Goal: Task Accomplishment & Management: Use online tool/utility

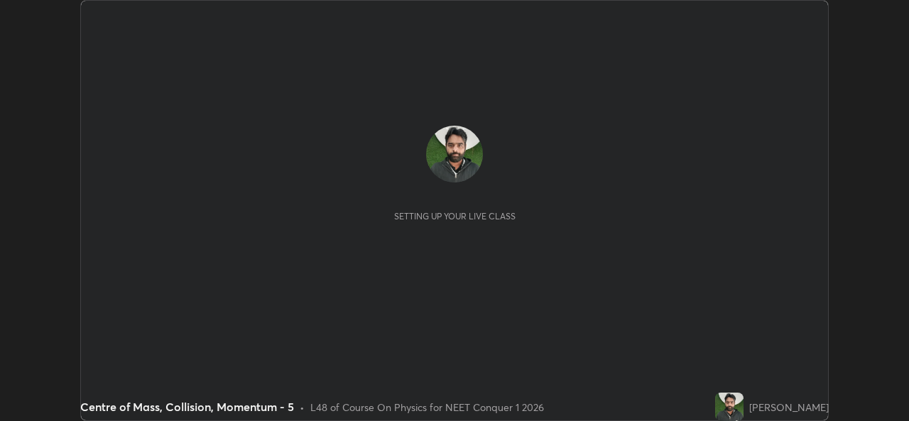
scroll to position [421, 908]
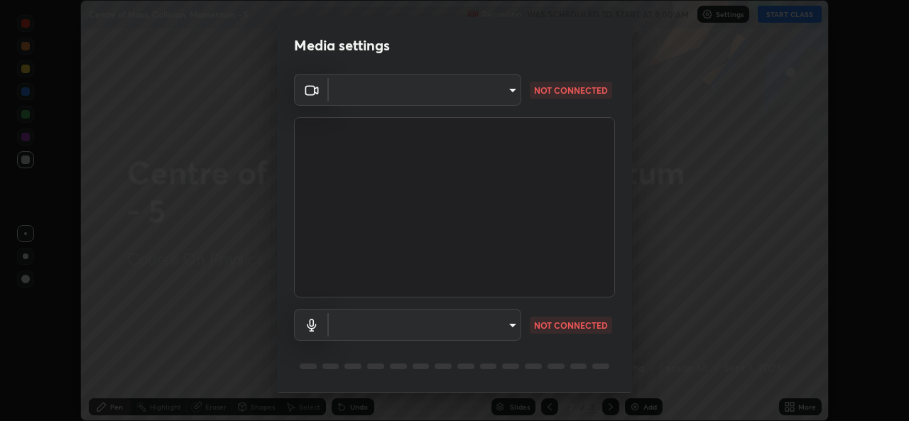
type input "a83bb134842fd6c46cae91b6313aa5efba961fee809e7364c6ef7c36ed00ea69"
type input "1096ec1564036cbcf0e9abd5aaef12808ae7e2dc0601459cd77712751889dd54"
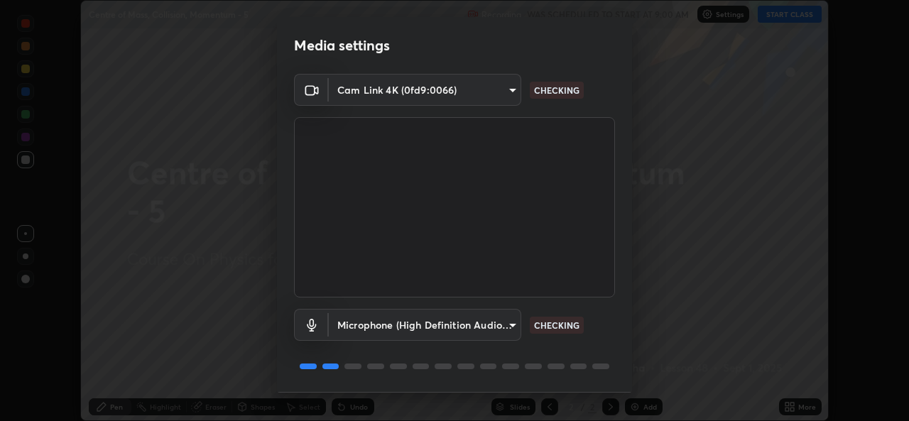
scroll to position [45, 0]
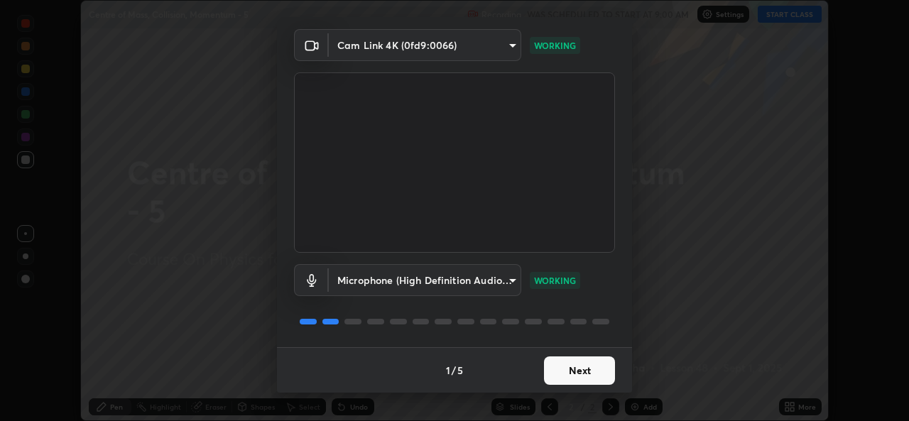
click at [577, 372] on button "Next" at bounding box center [579, 371] width 71 height 28
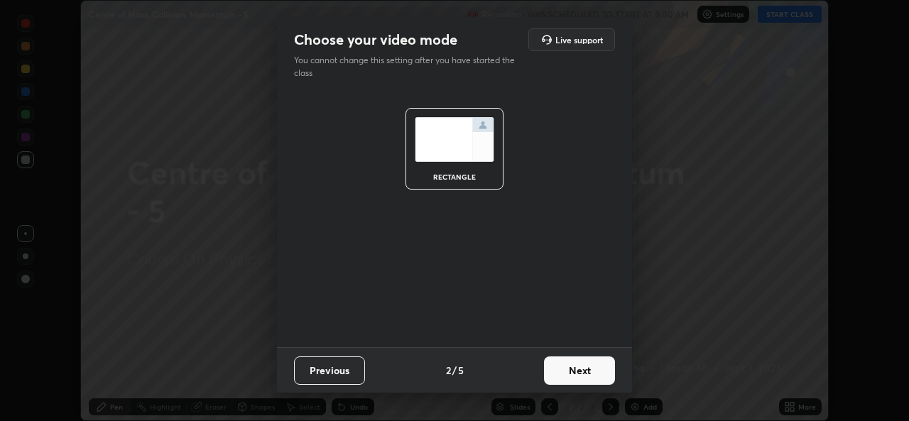
click at [579, 371] on button "Next" at bounding box center [579, 371] width 71 height 28
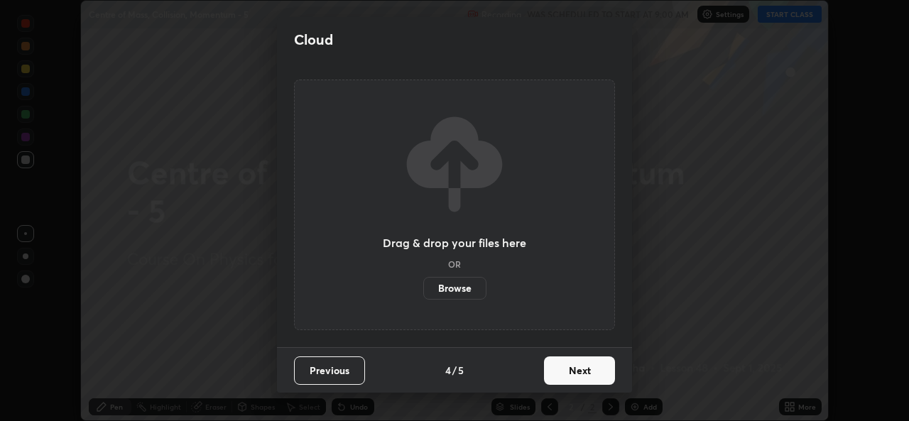
click at [577, 374] on button "Next" at bounding box center [579, 371] width 71 height 28
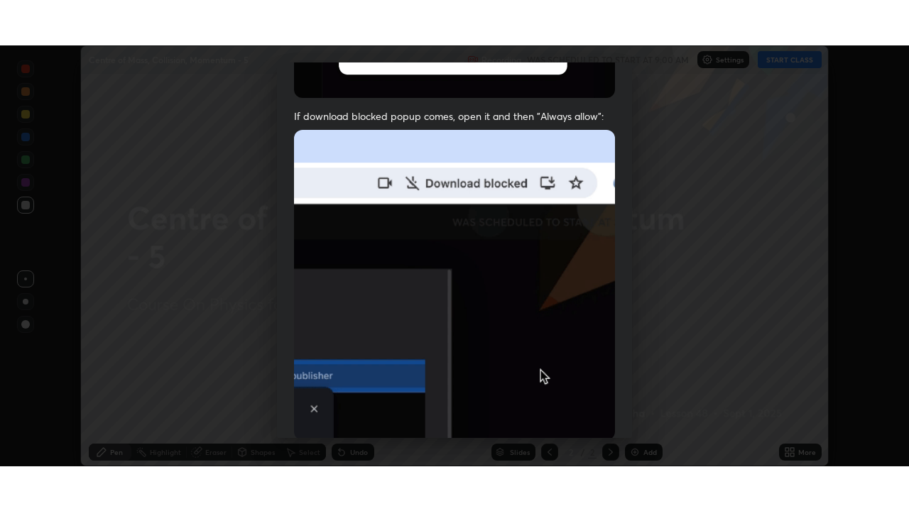
scroll to position [335, 0]
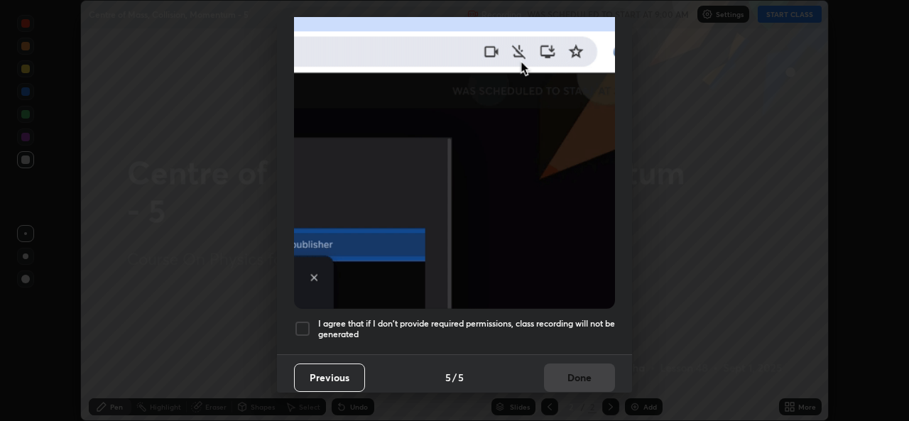
click at [567, 318] on h5 "I agree that if I don't provide required permissions, class recording will not …" at bounding box center [466, 329] width 297 height 22
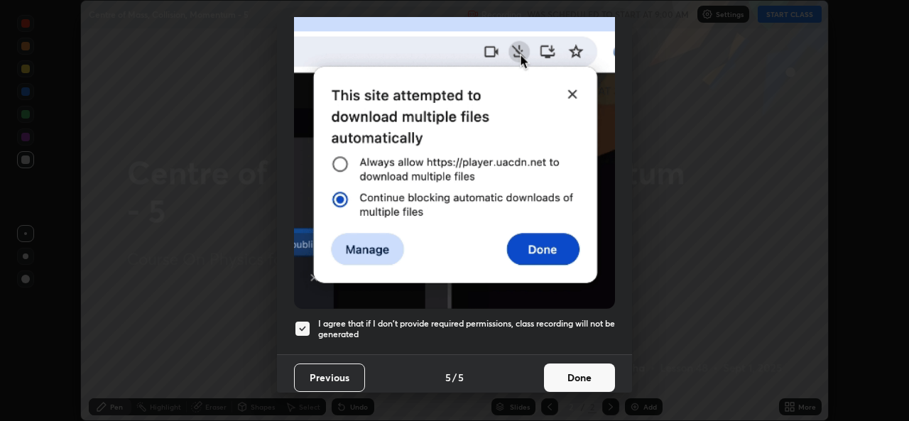
click at [572, 376] on button "Done" at bounding box center [579, 378] width 71 height 28
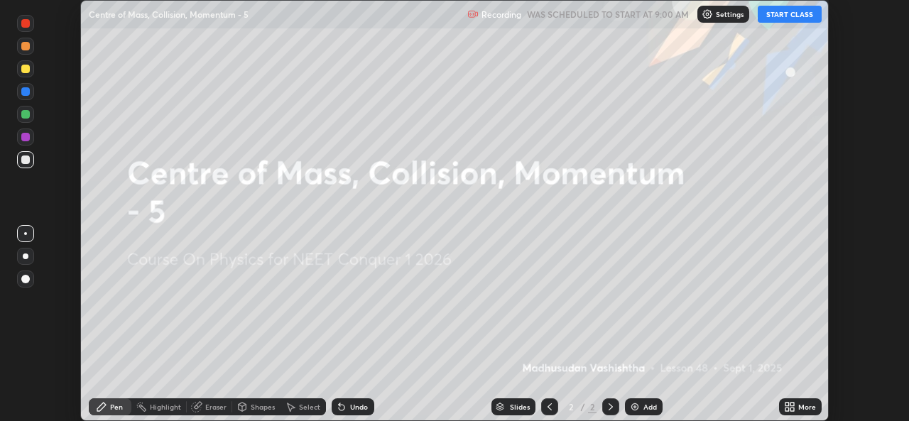
click at [789, 16] on button "START CLASS" at bounding box center [790, 14] width 64 height 17
click at [641, 406] on div "Add" at bounding box center [644, 406] width 38 height 17
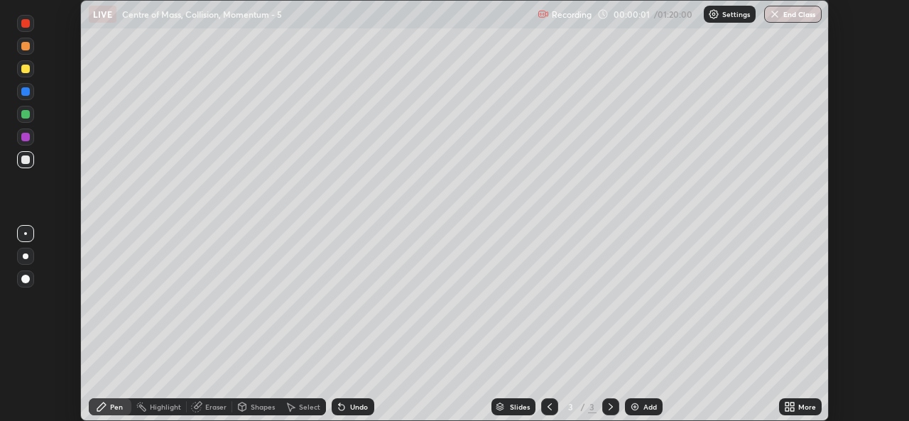
click at [801, 414] on div "More" at bounding box center [800, 406] width 43 height 17
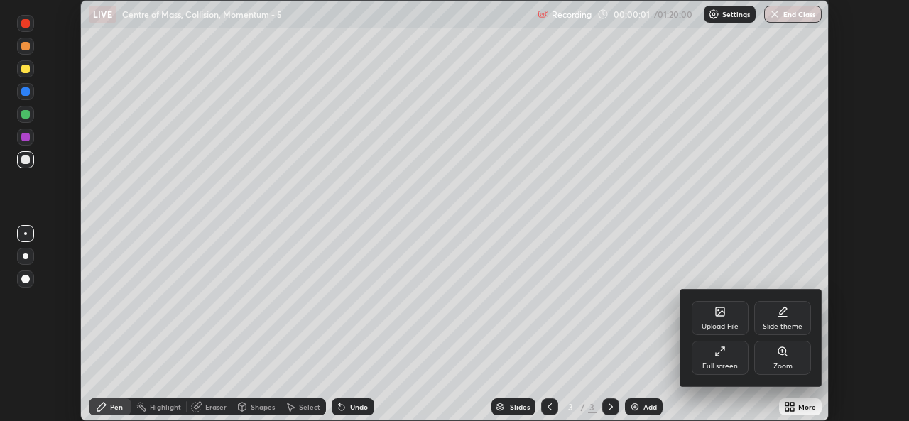
click at [728, 354] on div "Full screen" at bounding box center [720, 358] width 57 height 34
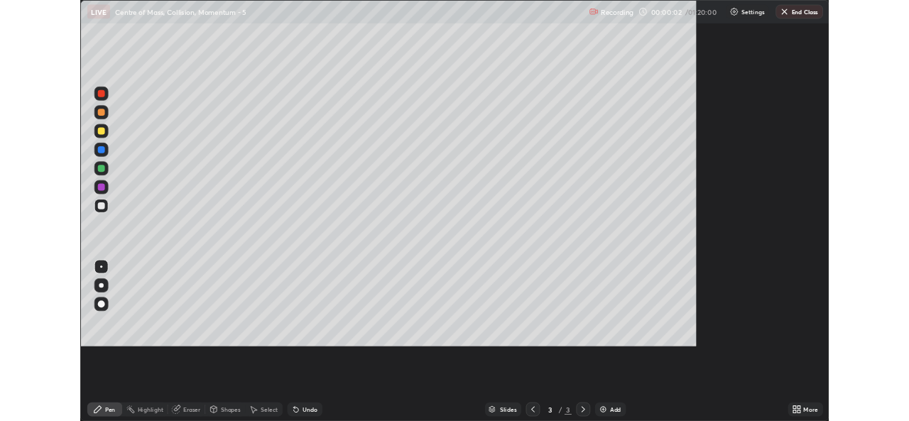
scroll to position [511, 909]
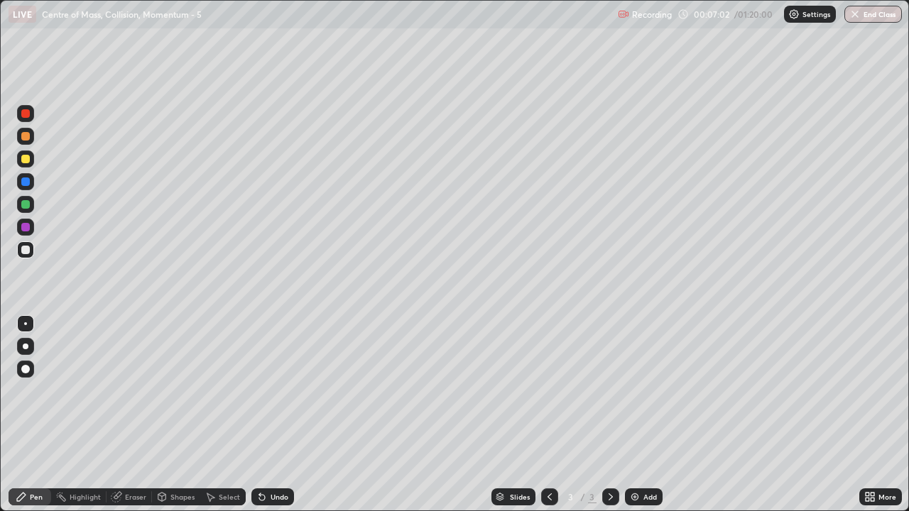
click at [132, 420] on div "Eraser" at bounding box center [129, 497] width 45 height 17
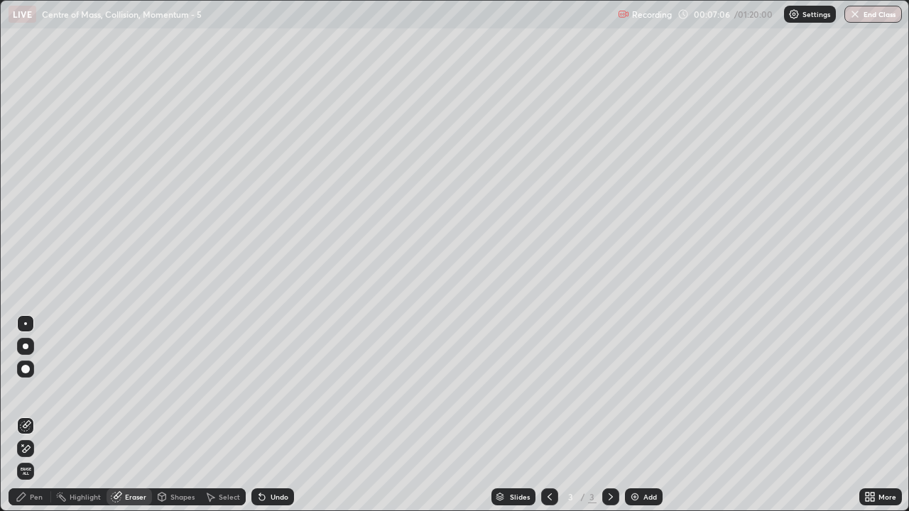
click at [35, 420] on div "Pen" at bounding box center [36, 497] width 13 height 7
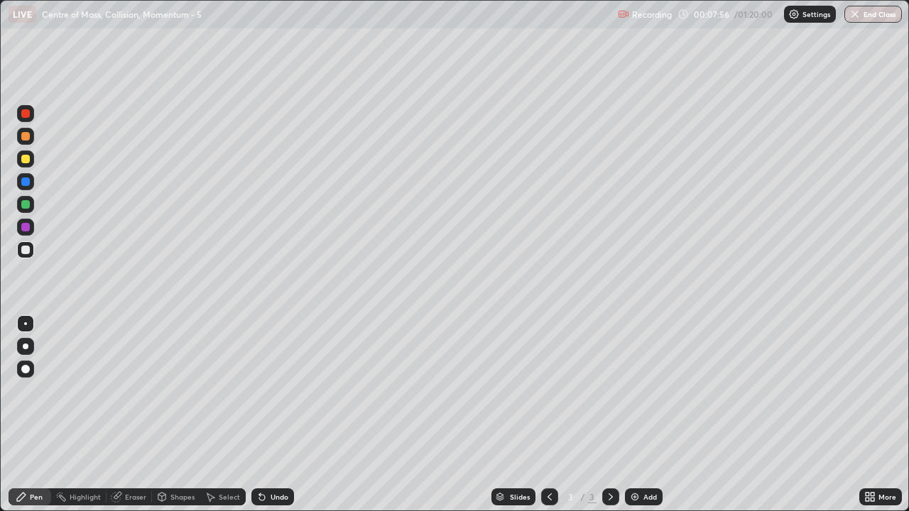
click at [644, 420] on div "Add" at bounding box center [644, 497] width 38 height 17
click at [0, 313] on div "Setting up your live class" at bounding box center [454, 255] width 909 height 511
click at [147, 420] on div "Eraser" at bounding box center [129, 497] width 45 height 17
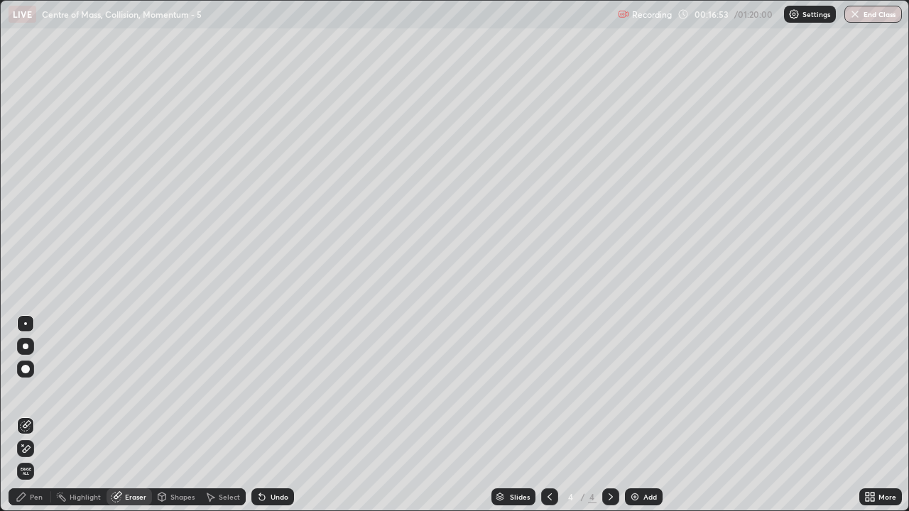
click at [43, 420] on div "Pen" at bounding box center [30, 497] width 43 height 17
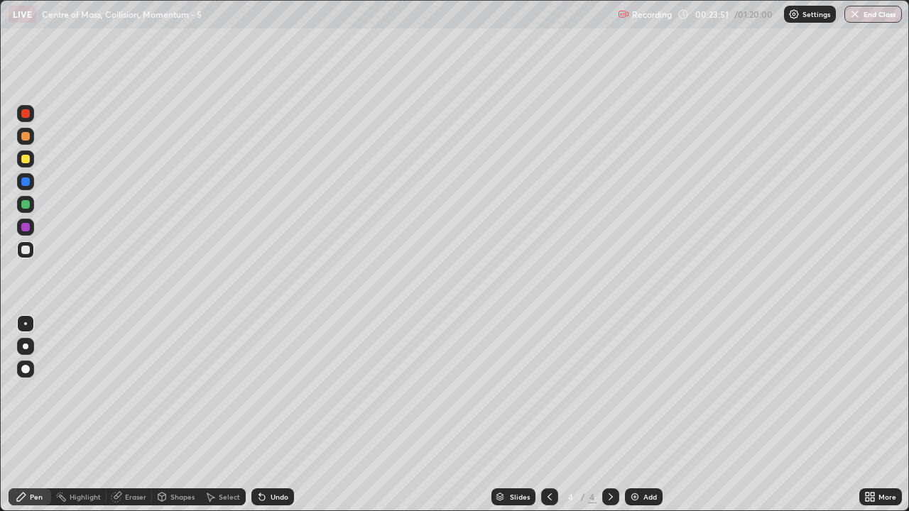
click at [653, 420] on div "Add" at bounding box center [644, 497] width 38 height 17
click at [134, 420] on div "Eraser" at bounding box center [135, 497] width 21 height 7
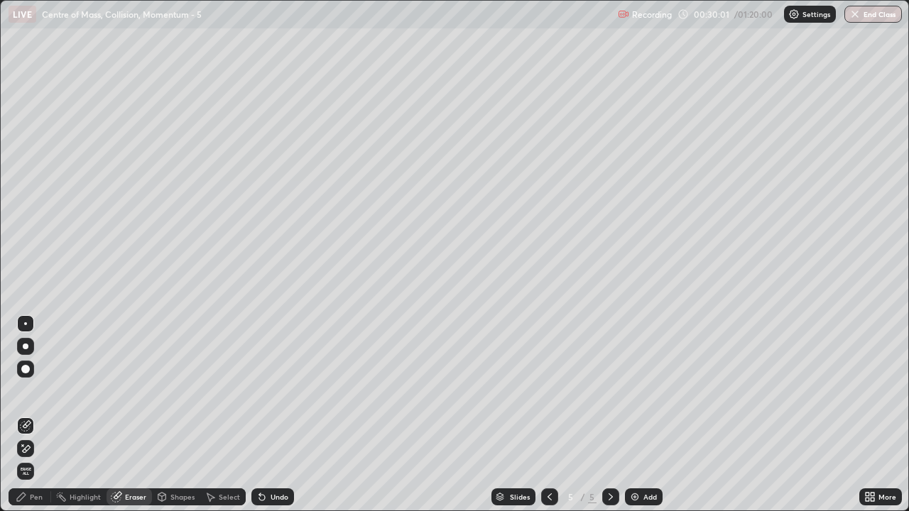
click at [36, 420] on div "Pen" at bounding box center [36, 497] width 13 height 7
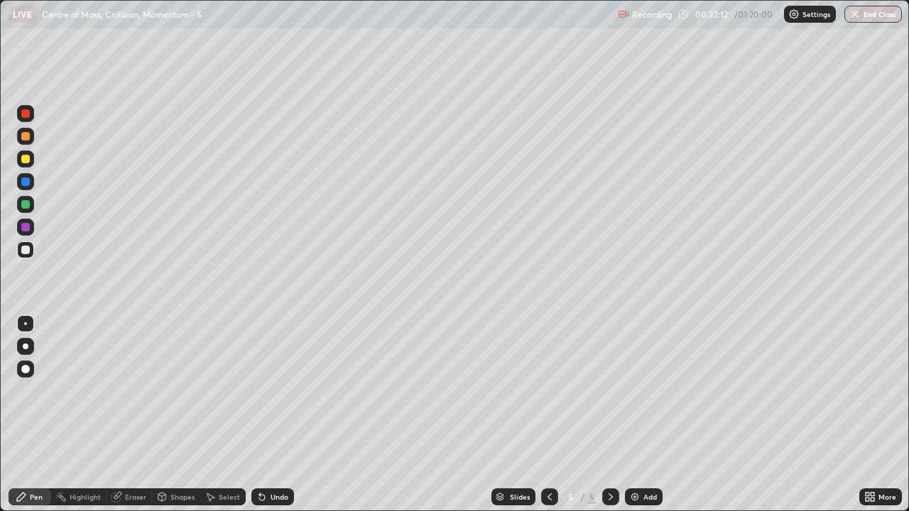
click at [129, 420] on div "Eraser" at bounding box center [135, 497] width 21 height 7
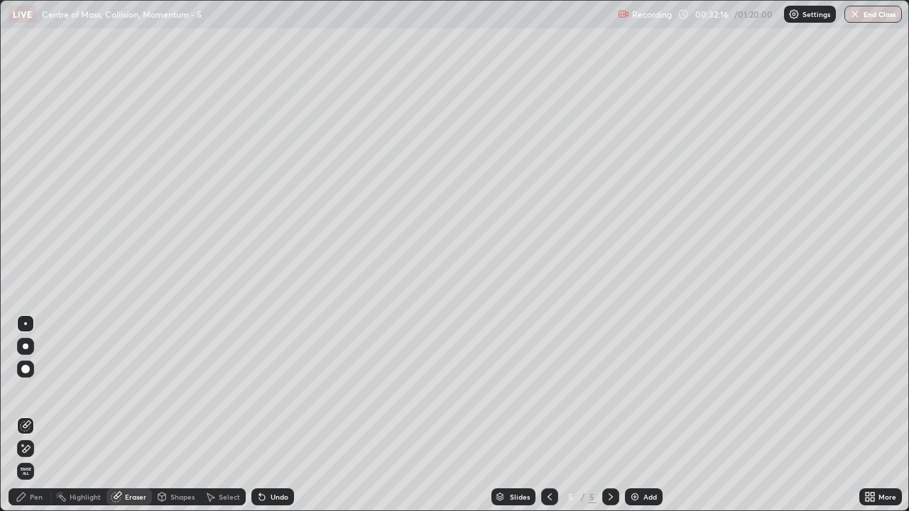
click at [48, 420] on div "Pen" at bounding box center [30, 497] width 43 height 17
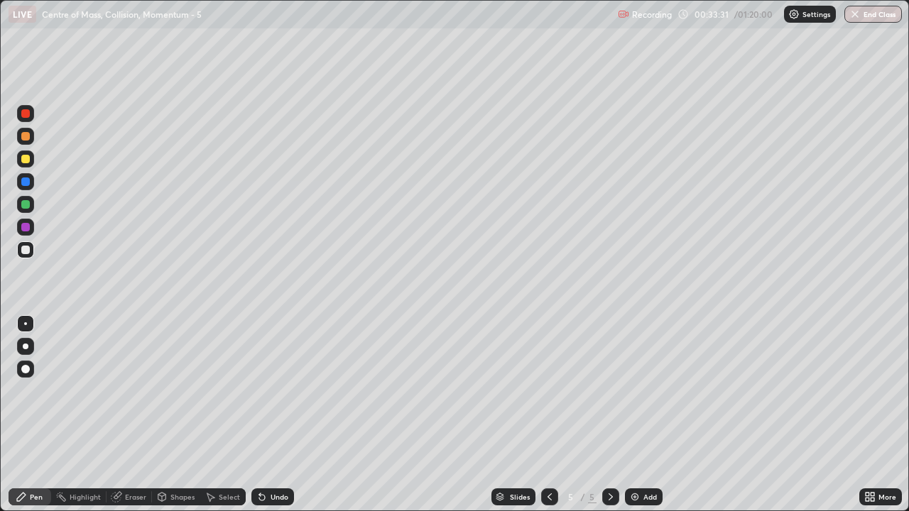
click at [548, 420] on icon at bounding box center [549, 496] width 11 height 11
click at [547, 420] on icon at bounding box center [549, 496] width 11 height 11
click at [608, 420] on icon at bounding box center [610, 496] width 11 height 11
click at [609, 420] on icon at bounding box center [610, 496] width 11 height 11
click at [611, 420] on icon at bounding box center [610, 496] width 11 height 11
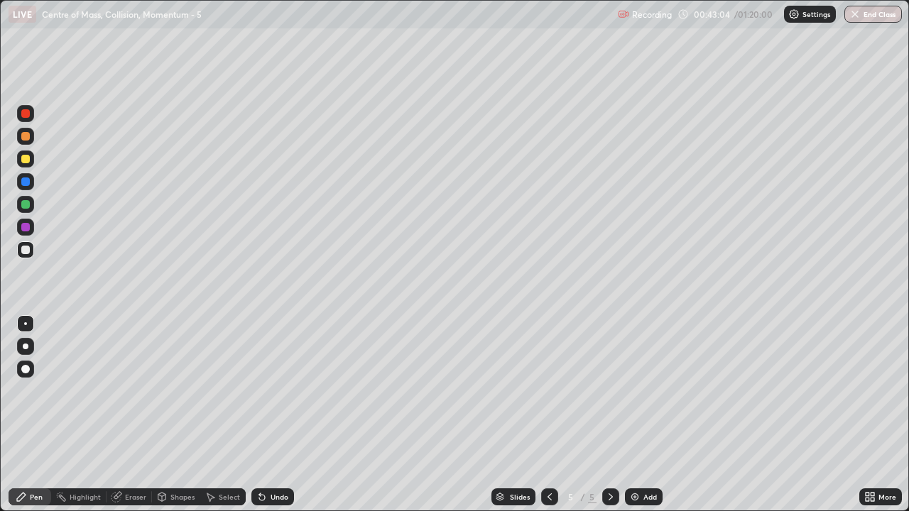
click at [637, 420] on img at bounding box center [634, 496] width 11 height 11
click at [138, 420] on div "Eraser" at bounding box center [135, 497] width 21 height 7
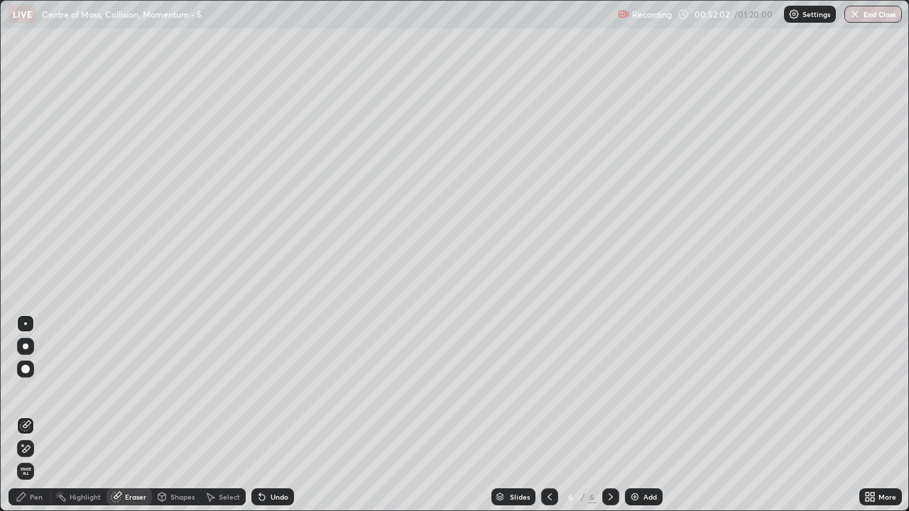
click at [45, 420] on div "Pen" at bounding box center [30, 497] width 43 height 17
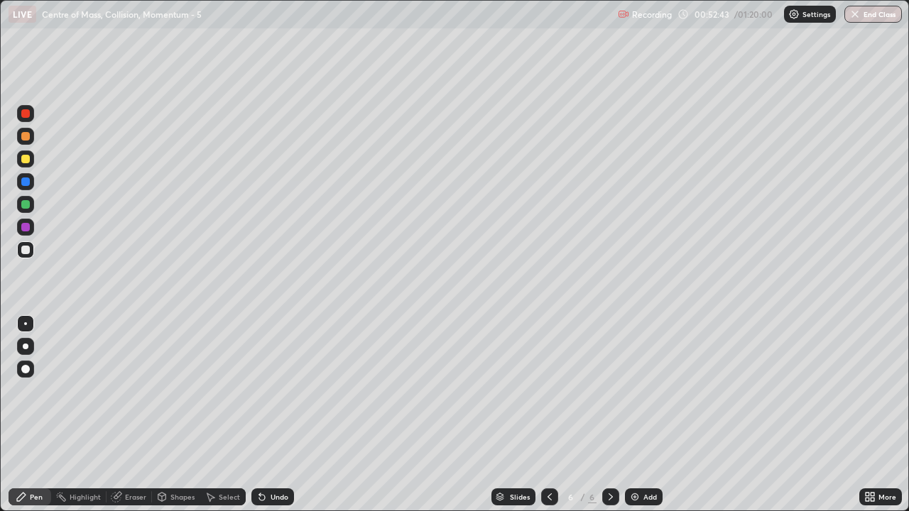
click at [129, 420] on div "Eraser" at bounding box center [129, 497] width 45 height 17
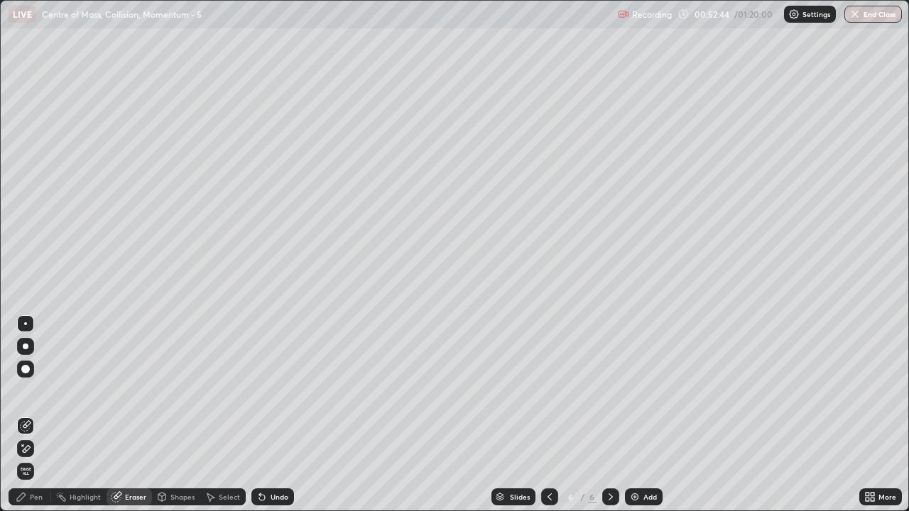
click at [30, 420] on div "Pen" at bounding box center [30, 497] width 43 height 17
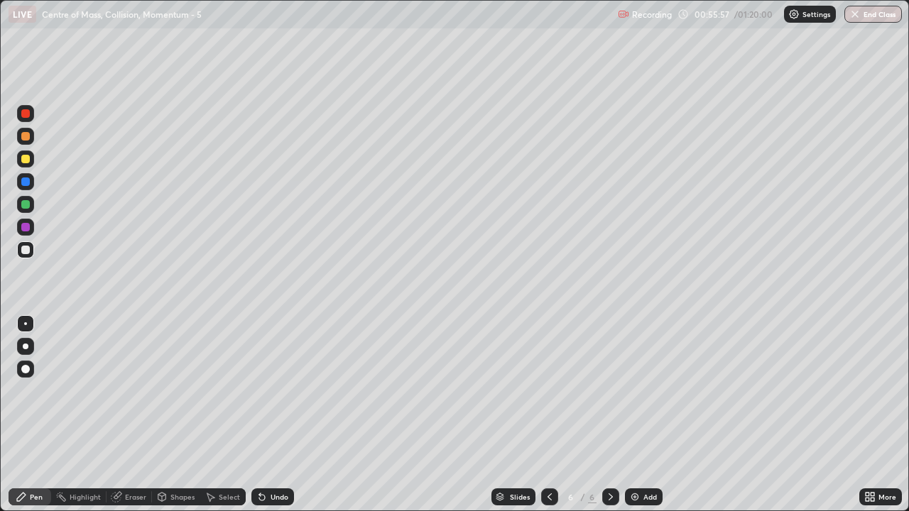
click at [636, 420] on img at bounding box center [634, 496] width 11 height 11
click at [868, 17] on button "End Class" at bounding box center [873, 14] width 58 height 17
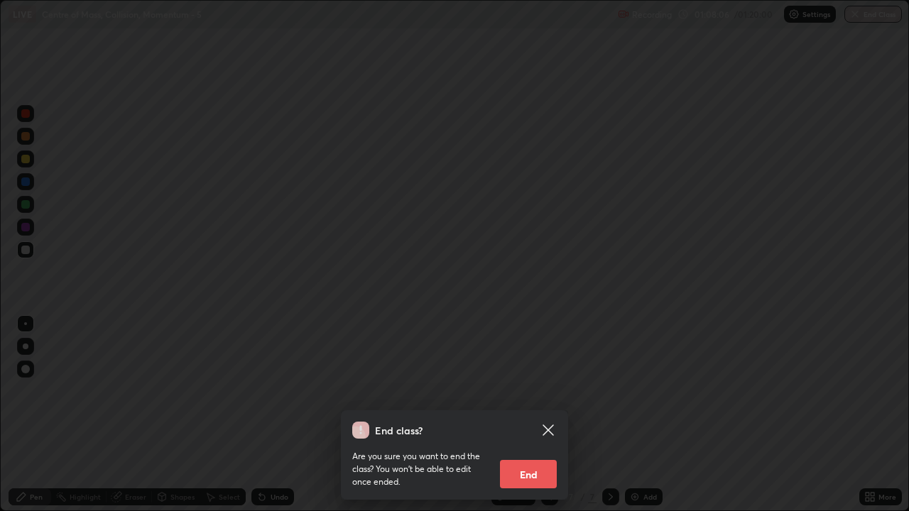
click at [545, 420] on button "End" at bounding box center [528, 474] width 57 height 28
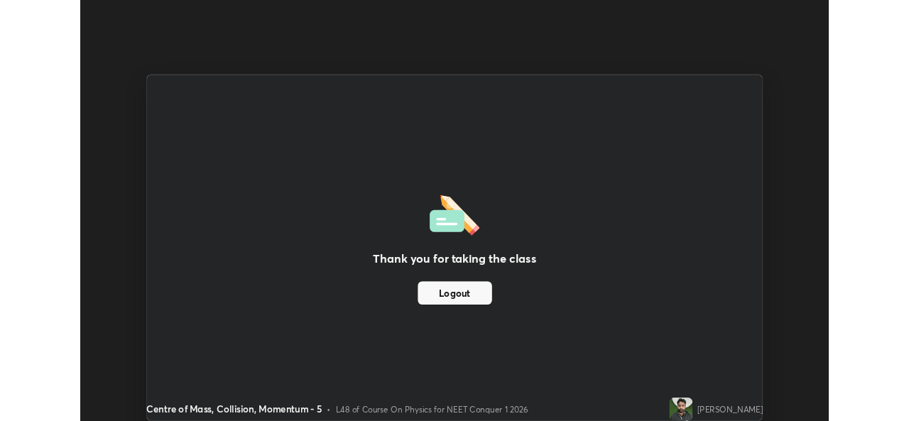
scroll to position [70601, 70113]
